Goal: Task Accomplishment & Management: Manage account settings

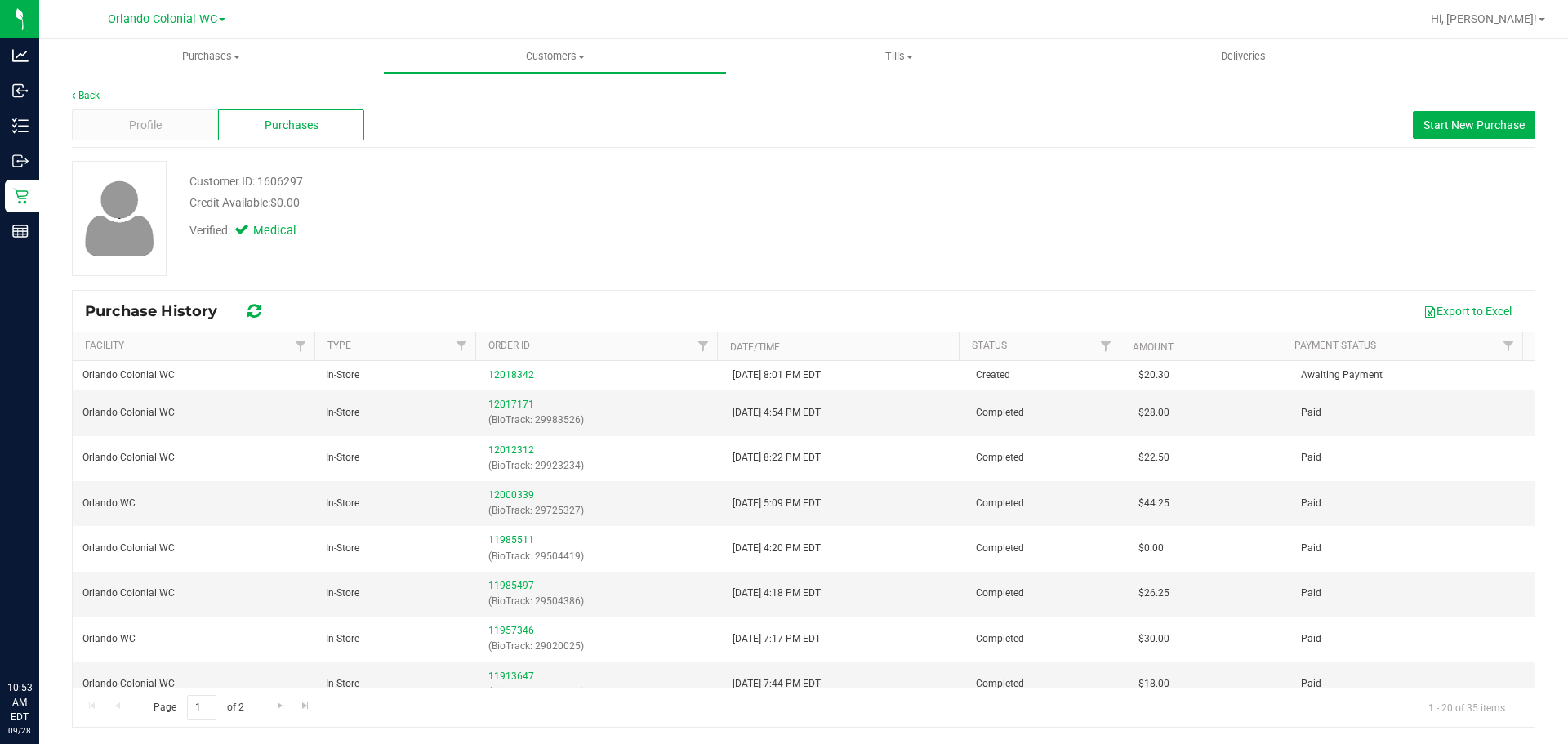
click at [1505, 23] on span "Hi, [PERSON_NAME]!" at bounding box center [1483, 18] width 106 height 13
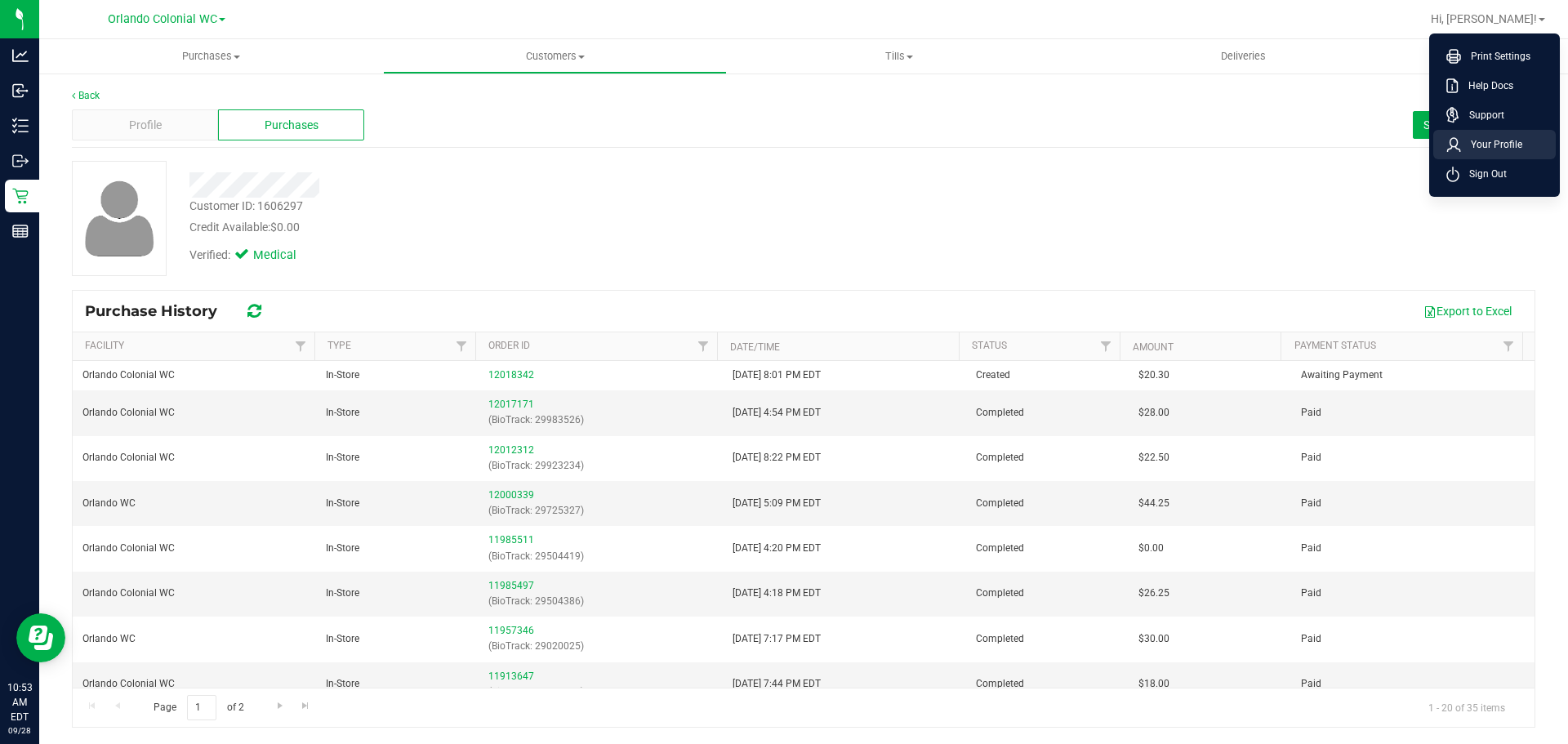
scroll to position [327, 0]
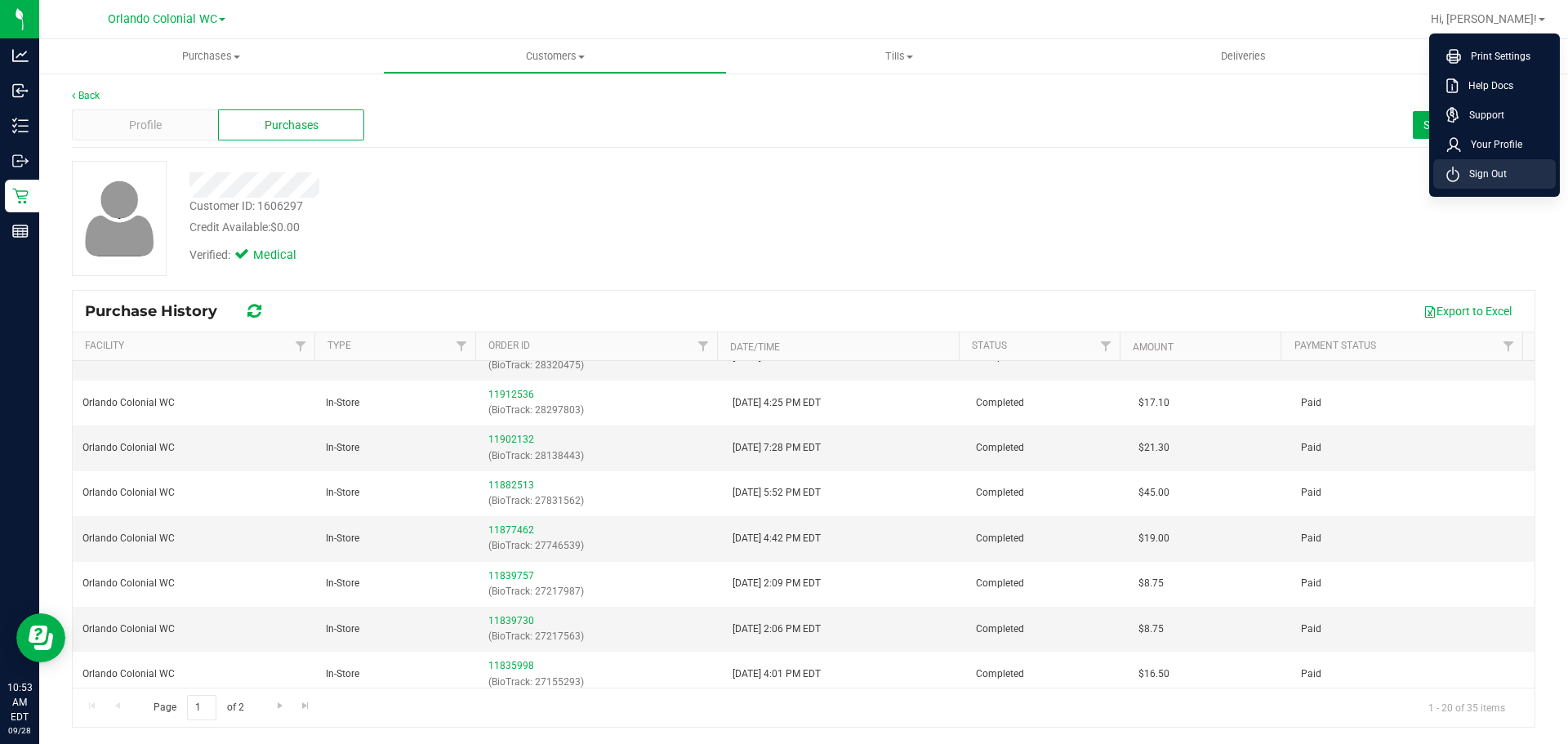
click at [1469, 174] on span "Sign Out" at bounding box center [1483, 174] width 47 height 16
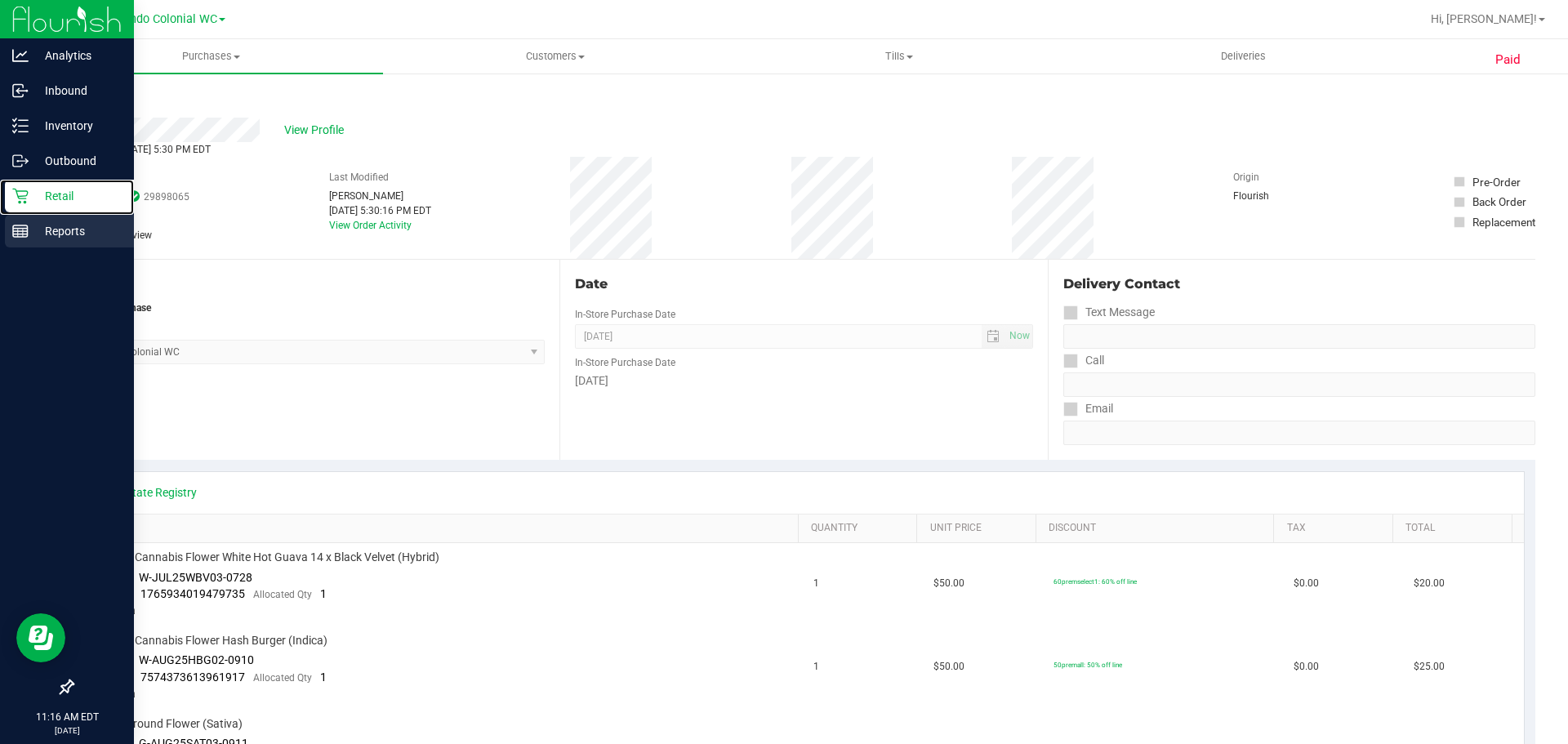
click at [24, 191] on icon at bounding box center [19, 196] width 16 height 16
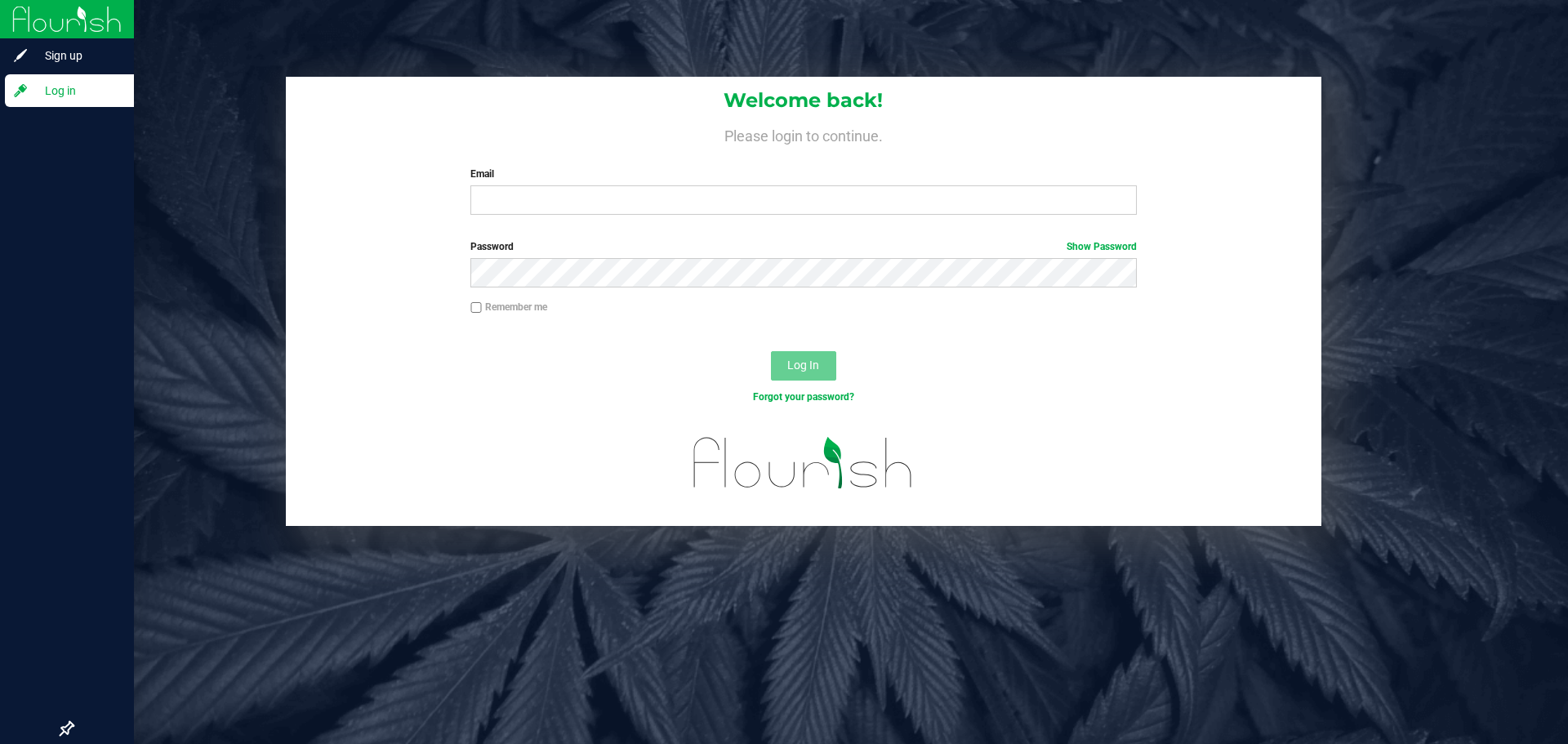
click at [631, 222] on div "Welcome back! Please login to continue. Email Required Please format your email…" at bounding box center [804, 152] width 1036 height 152
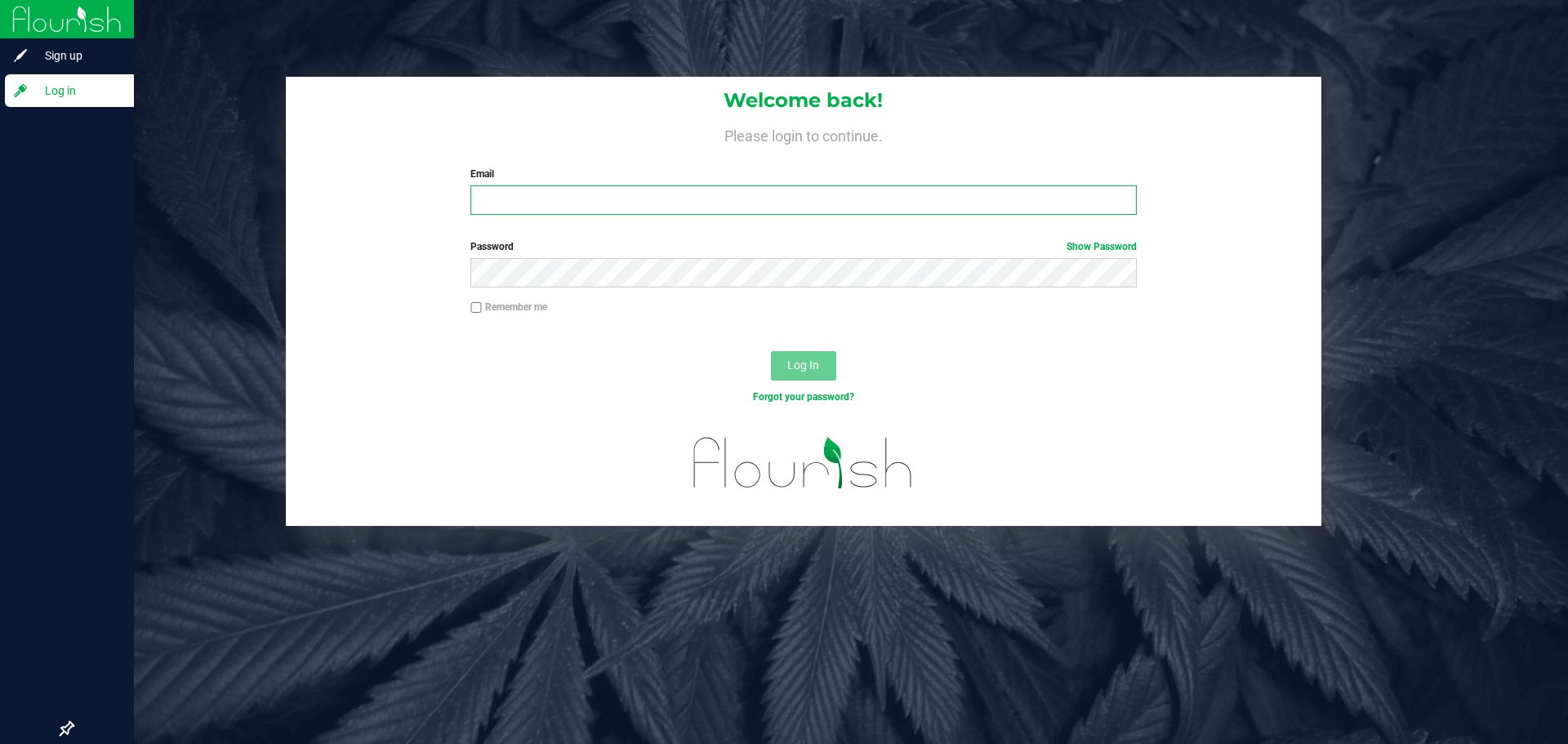
click at [625, 211] on input "Email" at bounding box center [803, 200] width 666 height 30
type input "molsen@liveparallel.com"
click at [771, 351] on button "Log In" at bounding box center [803, 366] width 65 height 30
